Goal: Find contact information: Find contact information

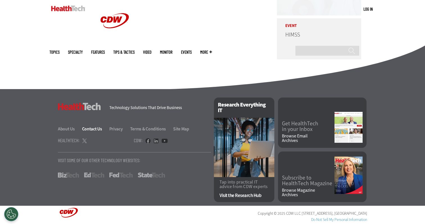
click at [100, 127] on link "Contact Us" at bounding box center [95, 129] width 26 height 6
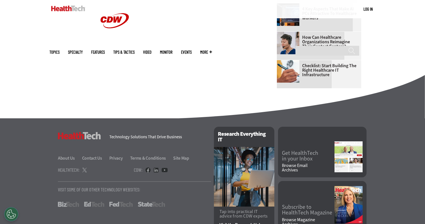
scroll to position [382, 0]
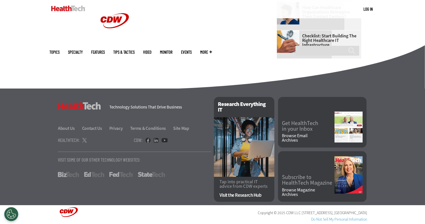
click at [67, 132] on div "HealthTech Technology Solutions That Drive Business About Us Contact Us Privacy…" at bounding box center [134, 147] width 153 height 100
click at [68, 130] on link "About Us" at bounding box center [69, 128] width 23 height 6
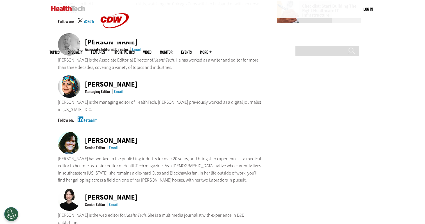
scroll to position [373, 0]
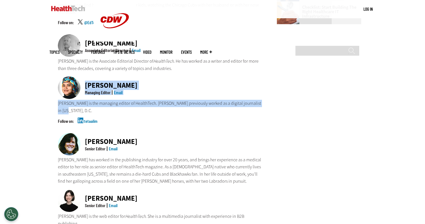
drag, startPoint x: 85, startPoint y: 62, endPoint x: 261, endPoint y: 78, distance: 176.8
click at [261, 78] on div "[PERSON_NAME] Managing Editor Email [PERSON_NAME] is the managing editor of Hea…" at bounding box center [160, 104] width 204 height 56
copy div "[PERSON_NAME] Managing Editor Email [PERSON_NAME] is the managing editor of Hea…"
click at [42, 72] on div "Become an Insider Sign up [DATE] to receive premium content! Sign Up MENU Log i…" at bounding box center [212, 87] width 425 height 921
drag, startPoint x: 85, startPoint y: 60, endPoint x: 259, endPoint y: 83, distance: 175.6
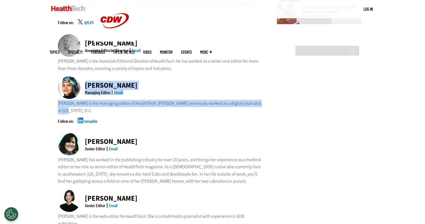
click at [259, 83] on div "[PERSON_NAME] Managing Editor Email [PERSON_NAME] is the managing editor of Hea…" at bounding box center [160, 104] width 204 height 56
copy div "[PERSON_NAME] Managing Editor Email [PERSON_NAME] is the managing editor of Hea…"
click at [46, 146] on div "Become an Insider Sign up today to receive premium content! Sign Up MENU Log in…" at bounding box center [212, 87] width 425 height 921
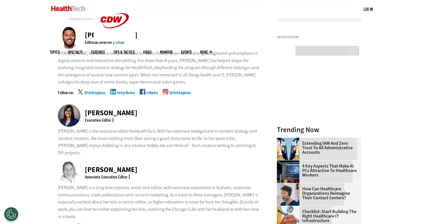
scroll to position [168, 0]
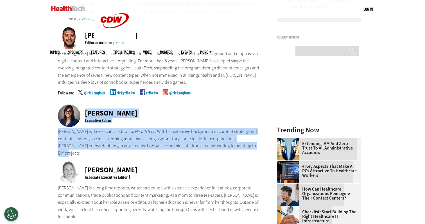
drag, startPoint x: 85, startPoint y: 106, endPoint x: 216, endPoint y: 138, distance: 135.0
click at [216, 138] on div "Nicole Scilingo Executive Editor Nicole is the executive editor for HealthTech …" at bounding box center [160, 130] width 204 height 52
copy div "Nicole Scilingo Executive Editor Nicole is the executive editor for HealthTech …"
click at [127, 118] on div "Executive Editor" at bounding box center [110, 120] width 55 height 4
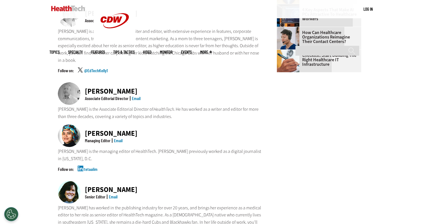
scroll to position [330, 0]
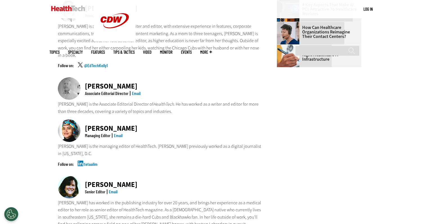
click at [119, 133] on link "Email" at bounding box center [118, 135] width 9 height 5
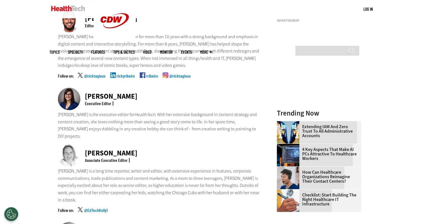
scroll to position [0, 0]
